Goal: Find contact information: Find contact information

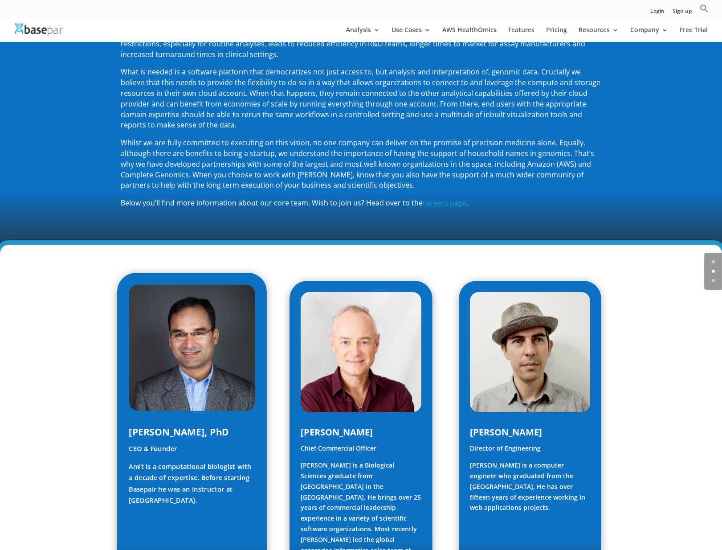
scroll to position [384, 0]
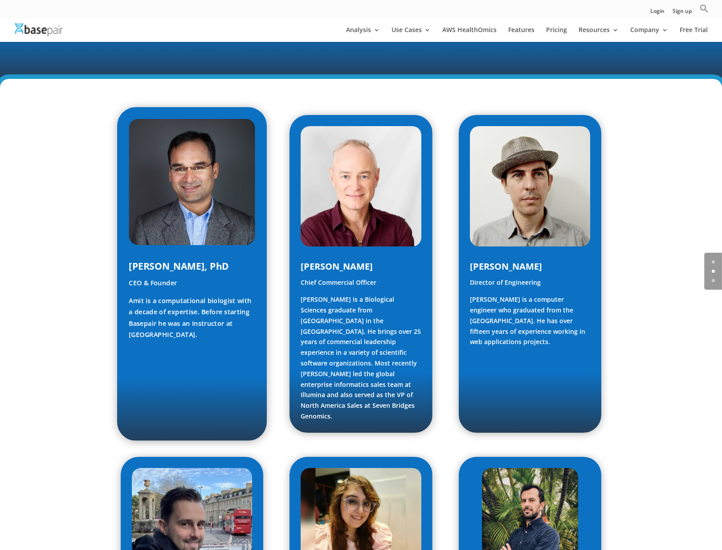
click at [163, 187] on img at bounding box center [192, 182] width 127 height 127
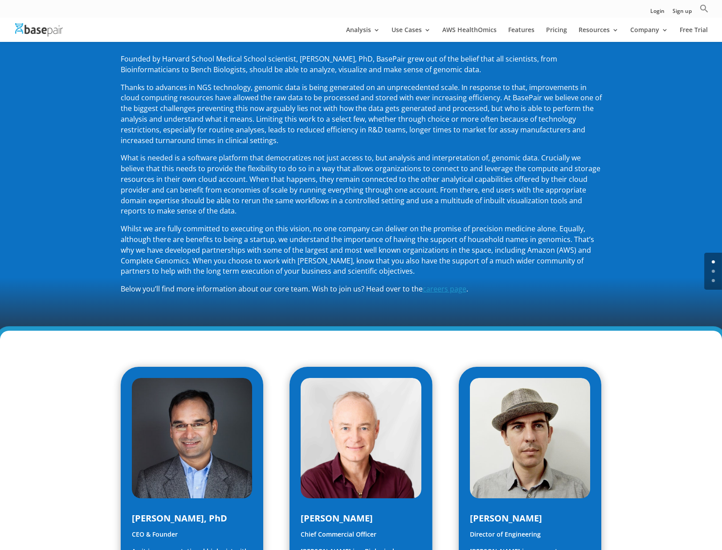
scroll to position [0, 0]
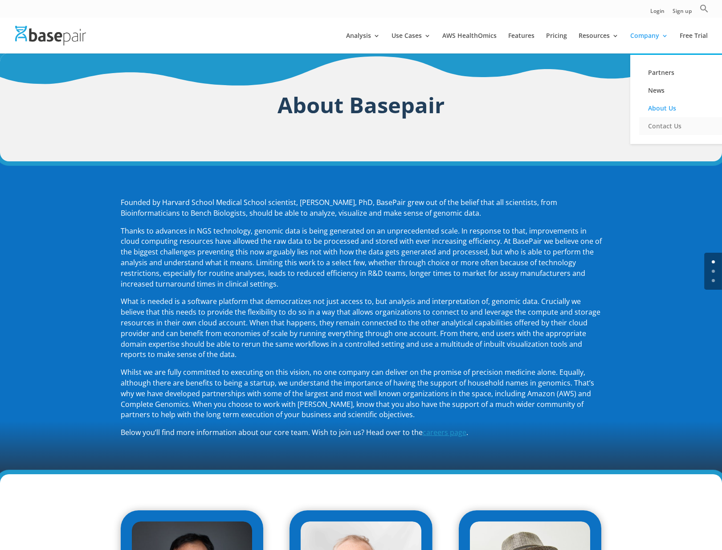
click at [664, 126] on link "Contact Us" at bounding box center [683, 126] width 89 height 18
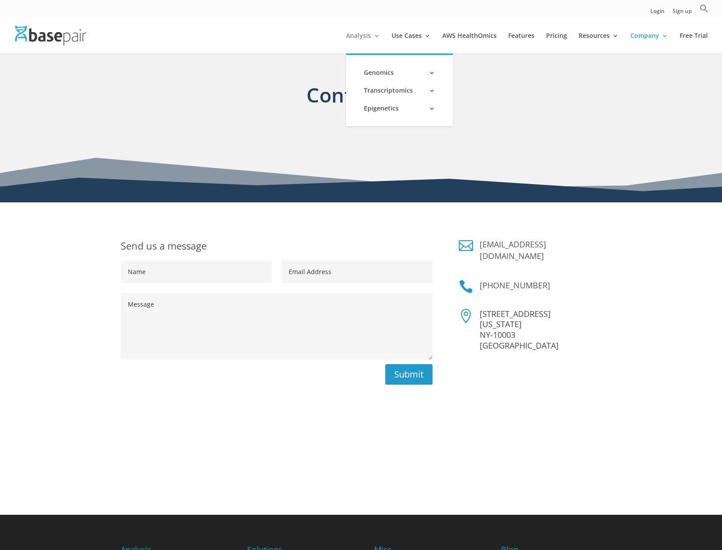
click at [365, 37] on link "Analysis" at bounding box center [363, 43] width 34 height 21
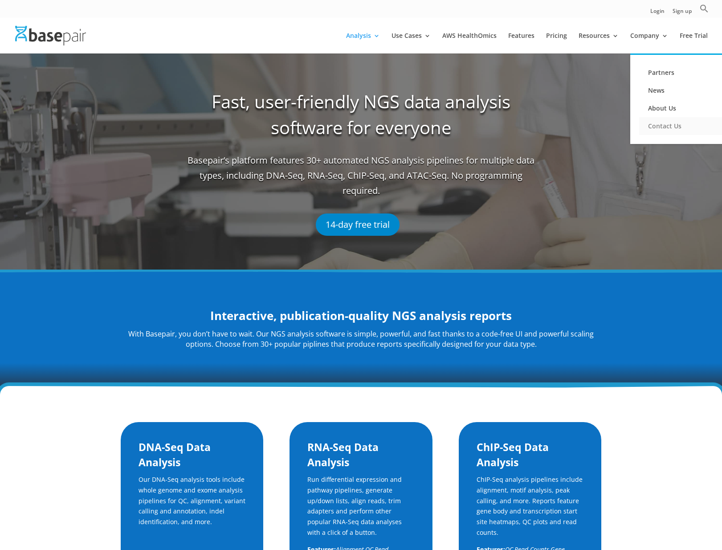
click at [663, 129] on link "Contact Us" at bounding box center [683, 126] width 89 height 18
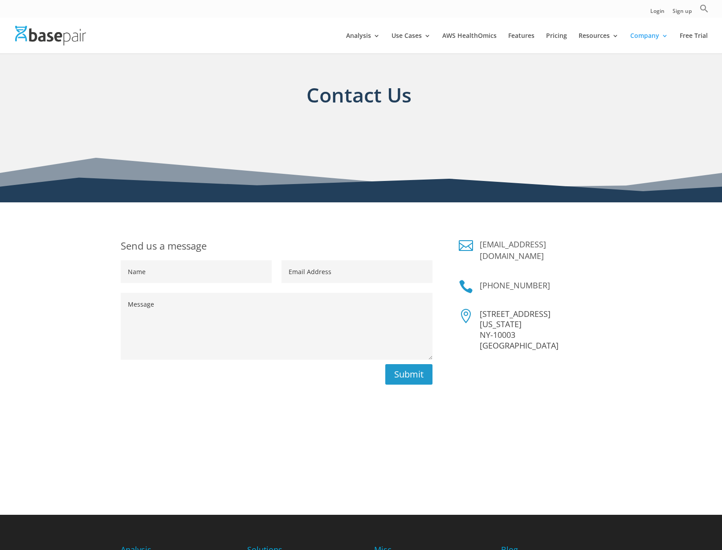
click at [372, 220] on div "Send us a message Name Email Address Message Submit  [EMAIL_ADDRESS][DOMAIN_NA…" at bounding box center [361, 358] width 722 height 312
drag, startPoint x: 581, startPoint y: 241, endPoint x: 481, endPoint y: 239, distance: 100.3
click at [481, 239] on h4 "sales@basepairtech.com" at bounding box center [541, 252] width 122 height 28
copy link "sales@basepairtech.com"
